Goal: Communication & Community: Participate in discussion

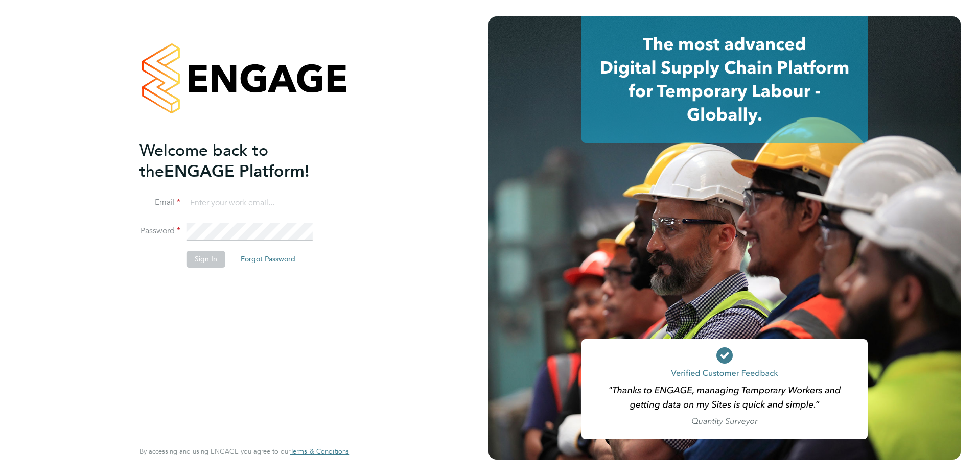
type input "[PERSON_NAME][EMAIL_ADDRESS][PERSON_NAME][DOMAIN_NAME]"
click at [204, 254] on button "Sign In" at bounding box center [205, 259] width 39 height 16
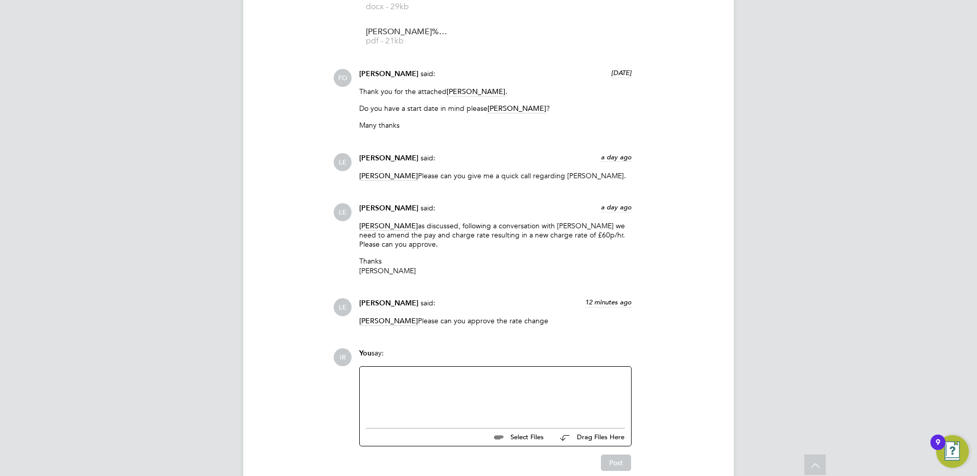
scroll to position [1520, 0]
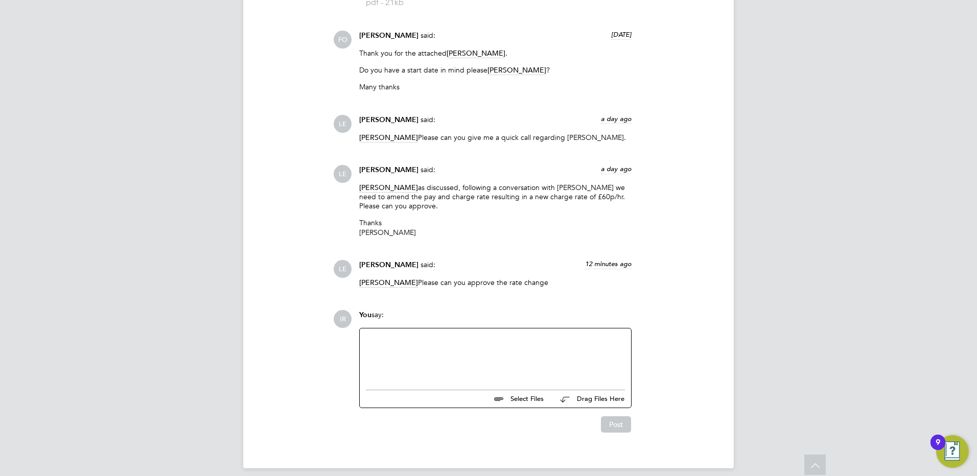
click at [390, 350] on div at bounding box center [495, 357] width 259 height 44
click at [628, 422] on button "Post" at bounding box center [616, 424] width 30 height 16
